Goal: Contribute content: Add original content to the website for others to see

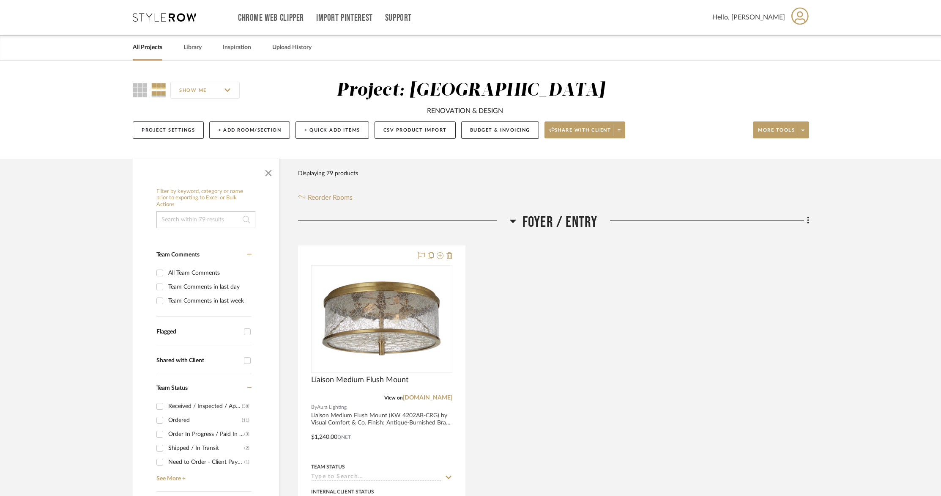
click at [150, 47] on link "All Projects" at bounding box center [148, 47] width 30 height 11
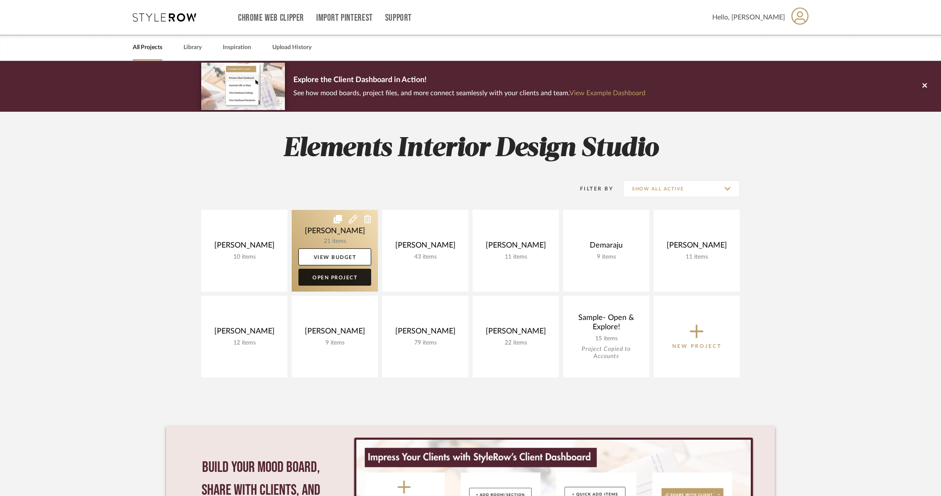
click at [335, 276] on link "Open Project" at bounding box center [335, 276] width 73 height 17
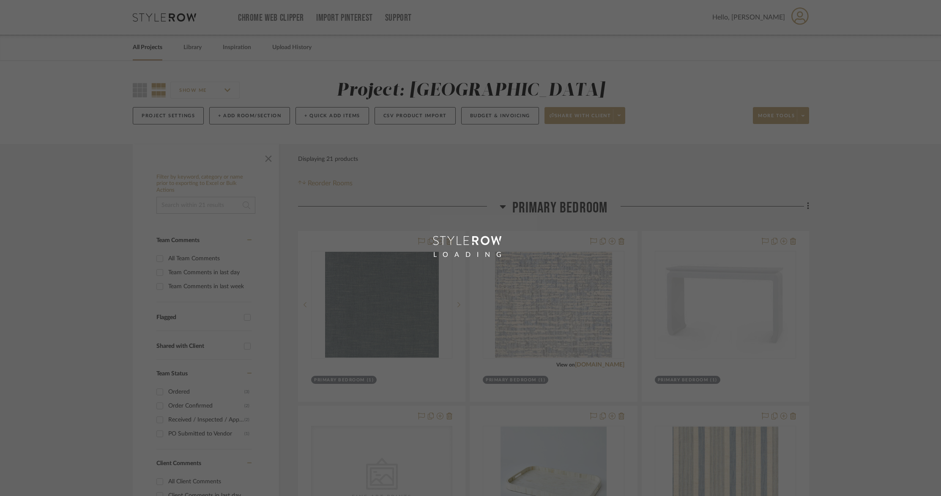
click at [335, 276] on div "LOADING" at bounding box center [470, 248] width 941 height 496
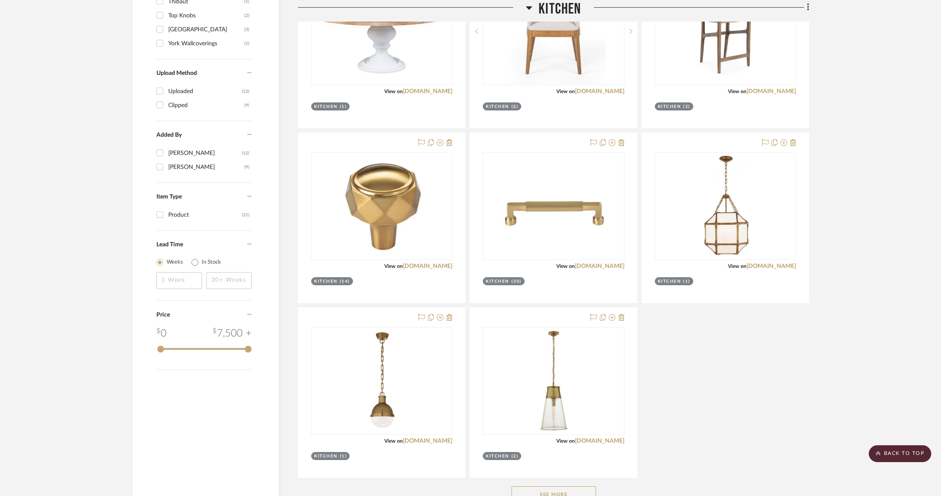
scroll to position [632, 0]
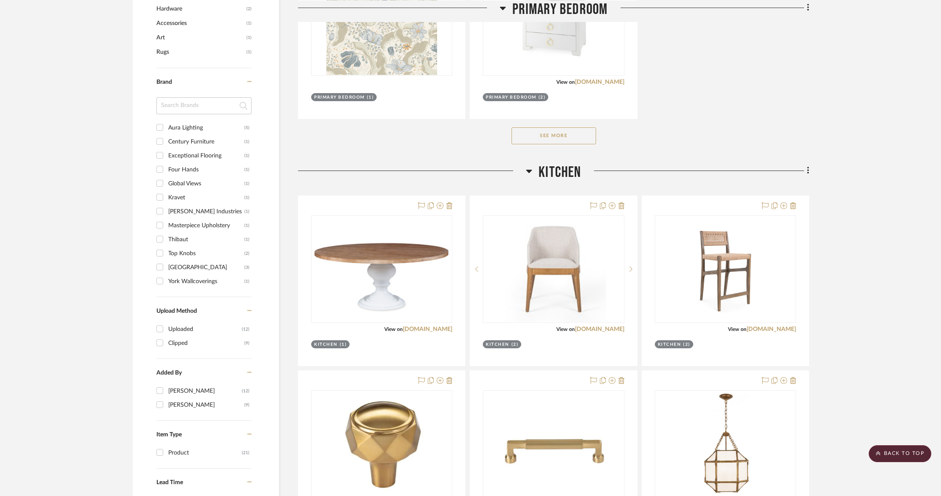
click at [810, 171] on div "Filter by keyword, category or name prior to exporting to Excel or Bulk Actions…" at bounding box center [470, 458] width 701 height 1892
click at [805, 171] on fa-icon at bounding box center [806, 171] width 5 height 14
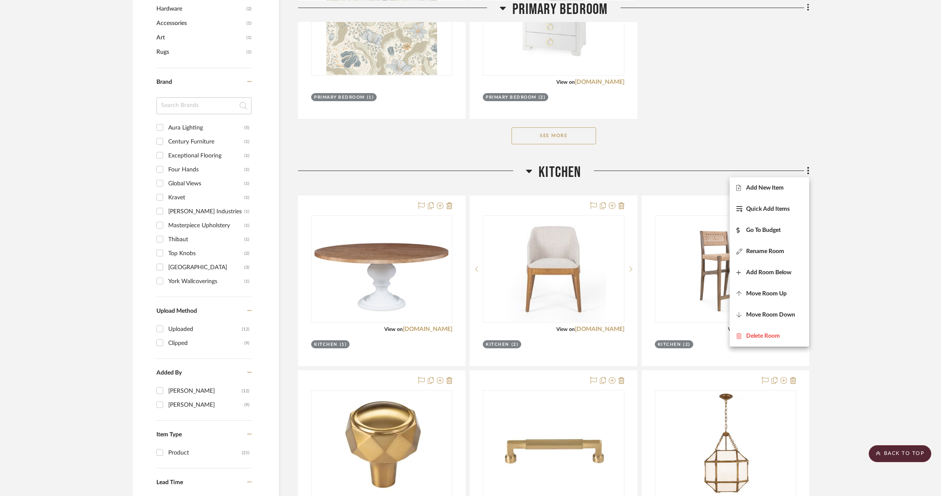
click at [767, 189] on span "Add New Item" at bounding box center [765, 187] width 38 height 7
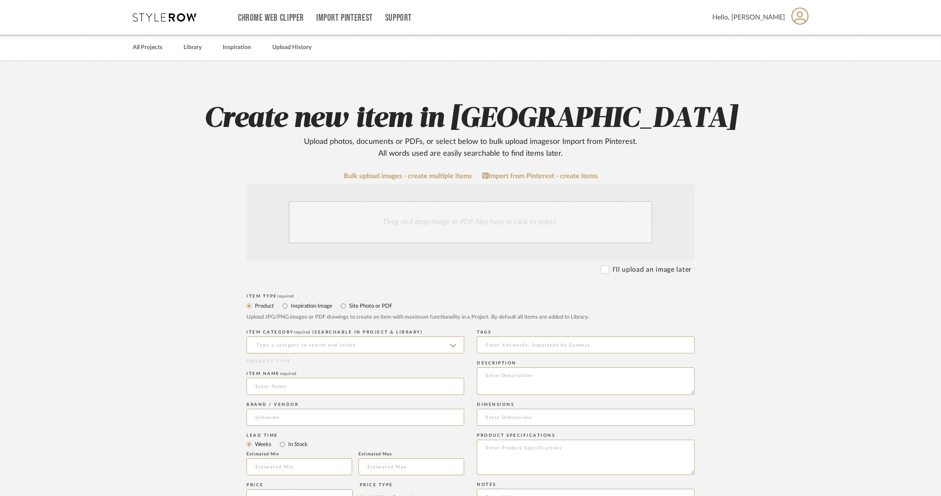
click at [406, 220] on div "Drag and drop image or PDF files here or click to select." at bounding box center [471, 222] width 364 height 42
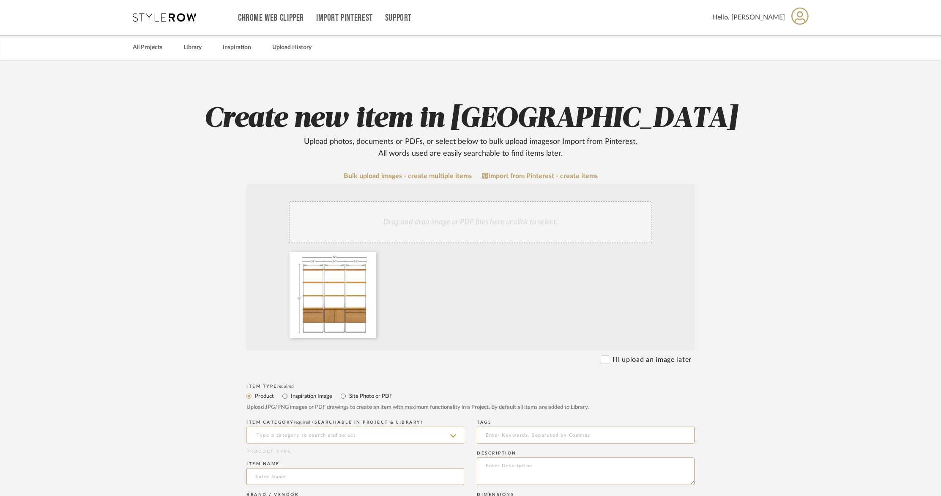
click at [265, 434] on input at bounding box center [356, 434] width 218 height 17
drag, startPoint x: 290, startPoint y: 436, endPoint x: 247, endPoint y: 436, distance: 42.7
click at [248, 436] on input "shelving" at bounding box center [356, 434] width 218 height 17
type input "S"
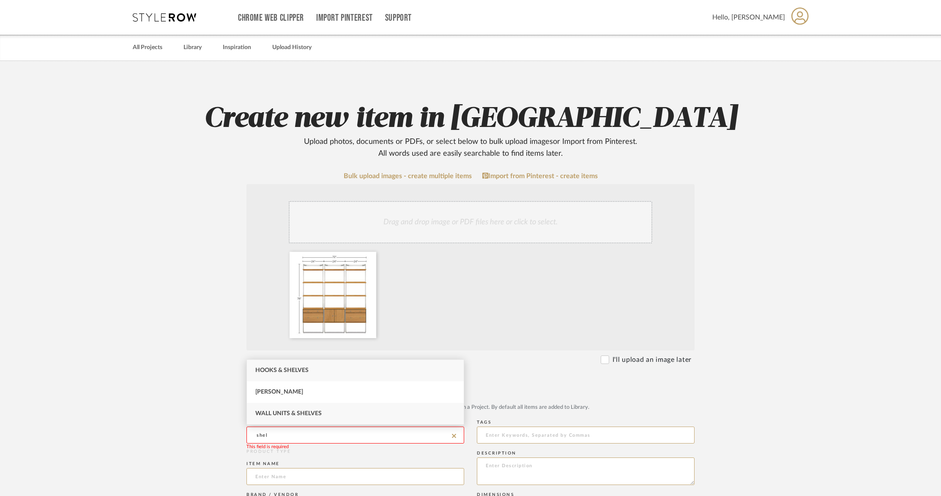
click at [277, 412] on span "Wall Units & Shelves" at bounding box center [288, 413] width 66 height 6
type input "Wall Units & Shelves"
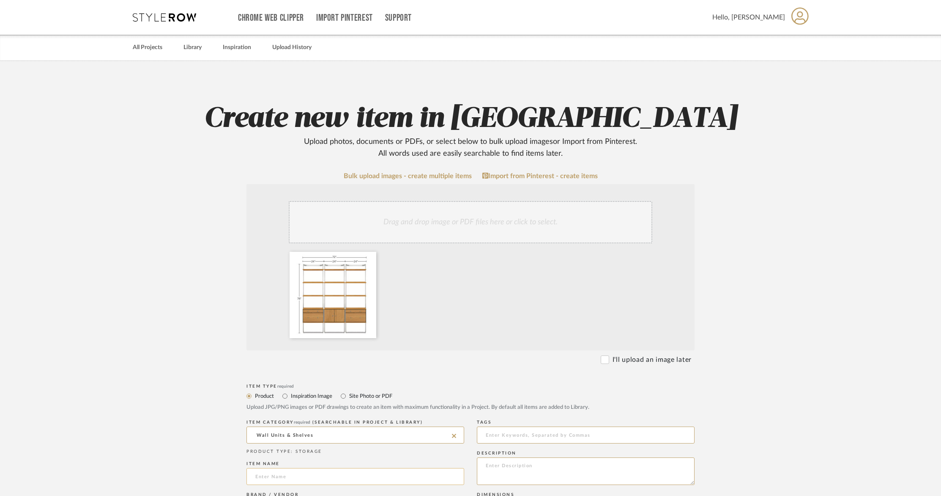
click at [319, 472] on input at bounding box center [356, 476] width 218 height 17
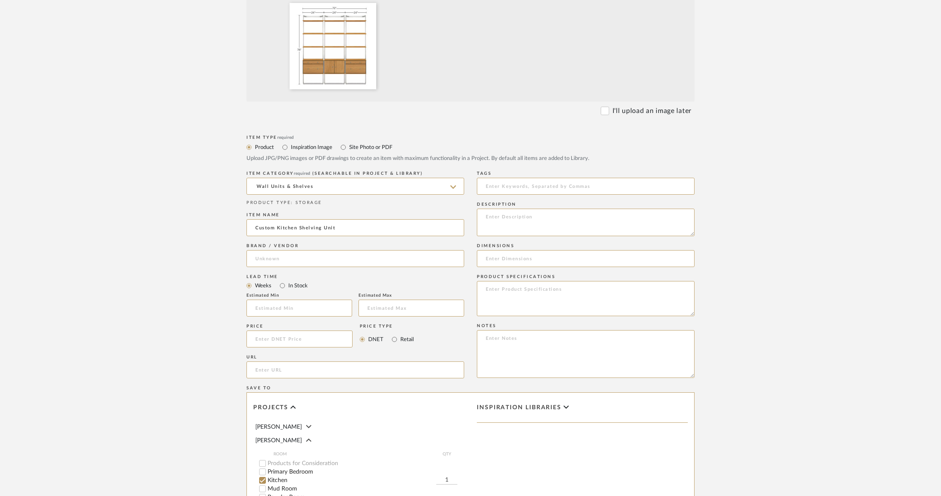
scroll to position [248, 0]
type input "Custom Kitchen Shelving Unit"
click at [321, 260] on input at bounding box center [356, 258] width 218 height 17
click at [319, 304] on mat-option "Room & Board" at bounding box center [355, 302] width 217 height 22
type input "Room & Board"
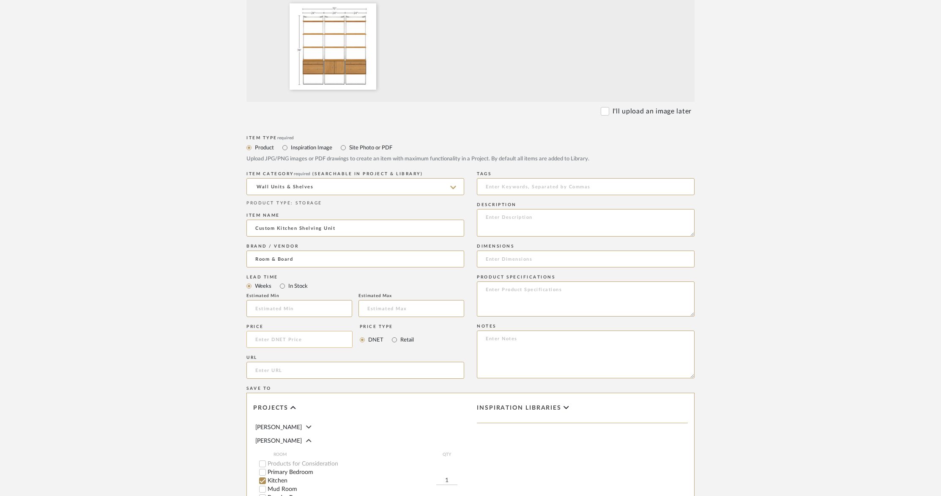
click at [279, 340] on input at bounding box center [300, 339] width 106 height 17
type input "$4,116.30"
click at [288, 373] on input "url" at bounding box center [356, 370] width 218 height 17
paste input "[URL][DOMAIN_NAME]"
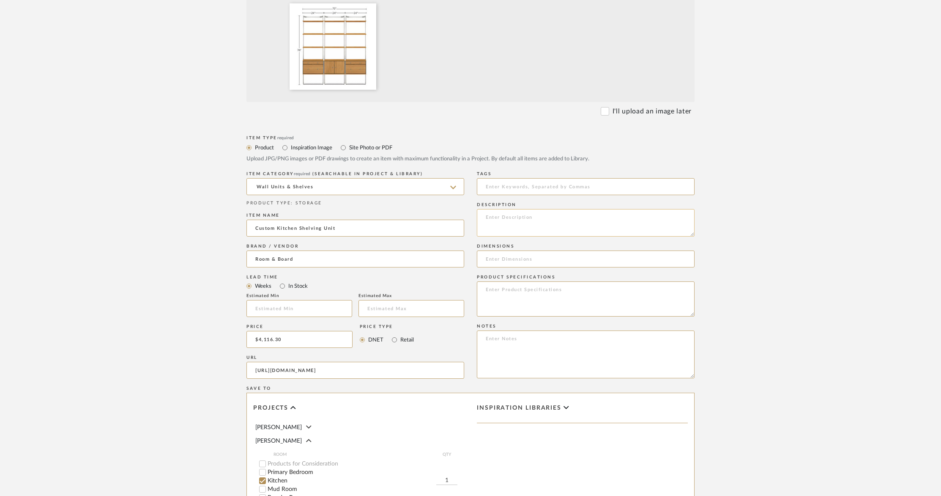
type input "[URL][DOMAIN_NAME]"
click at [523, 225] on textarea at bounding box center [586, 222] width 218 height 27
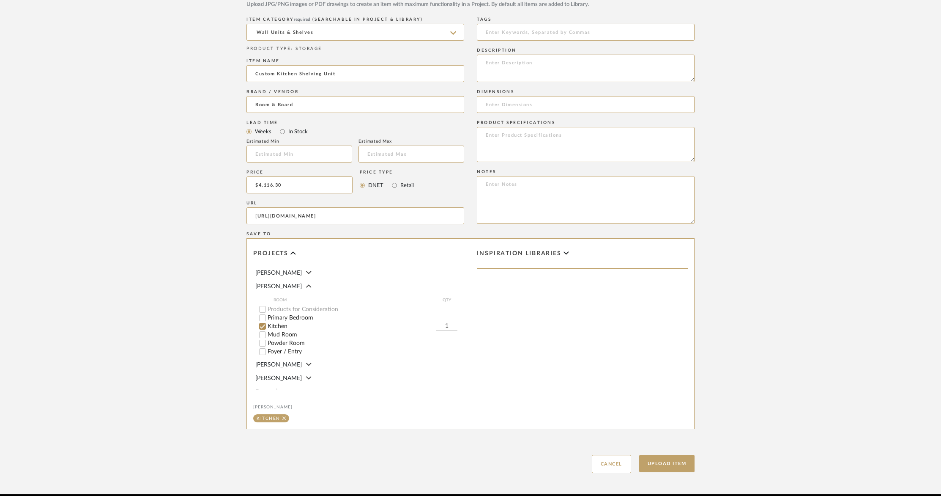
scroll to position [440, 0]
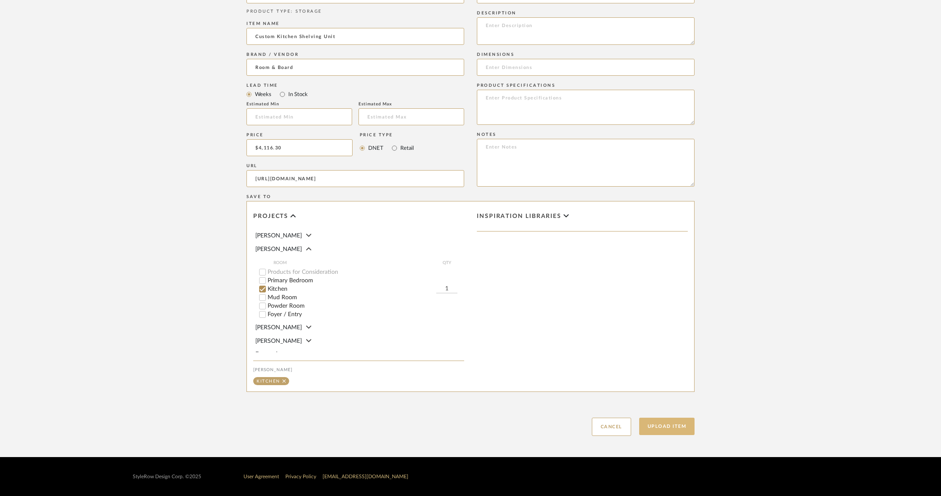
click at [677, 424] on button "Upload Item" at bounding box center [667, 425] width 56 height 17
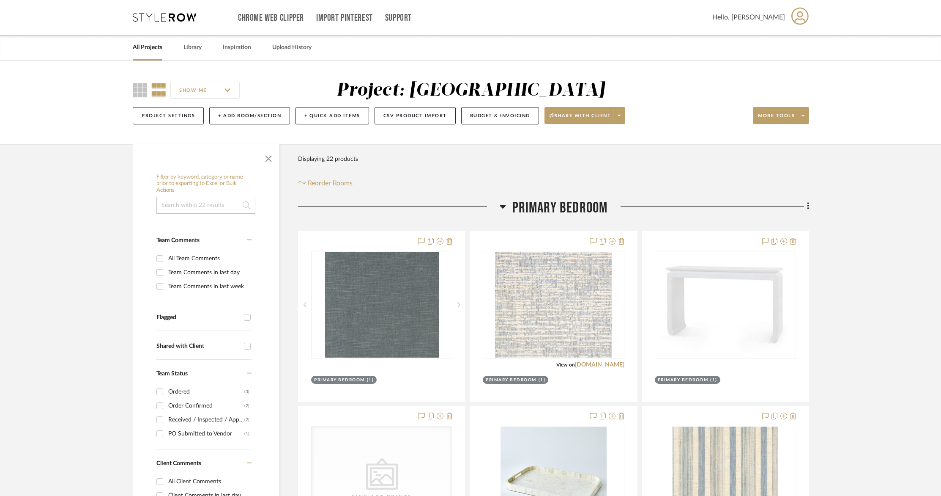
click at [780, 25] on div "Hello, [PERSON_NAME]" at bounding box center [760, 17] width 97 height 27
click at [771, 201] on span "Logout" at bounding box center [786, 203] width 55 height 7
